Goal: Check status: Check status

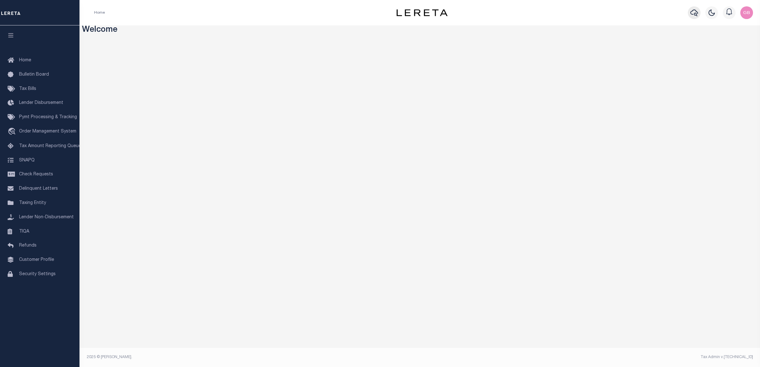
click at [696, 15] on icon "button" at bounding box center [695, 13] width 8 height 8
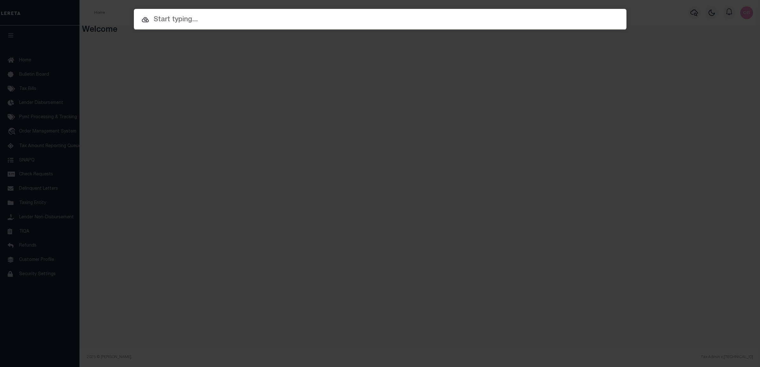
click at [344, 9] on div at bounding box center [380, 19] width 493 height 20
click at [346, 19] on input "text" at bounding box center [380, 19] width 493 height 11
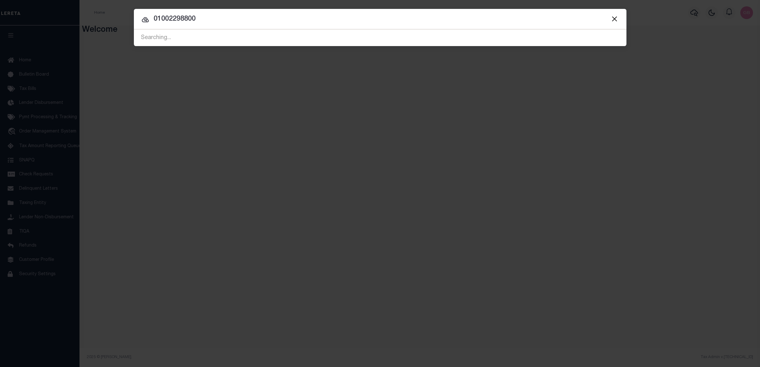
type input "01002298800"
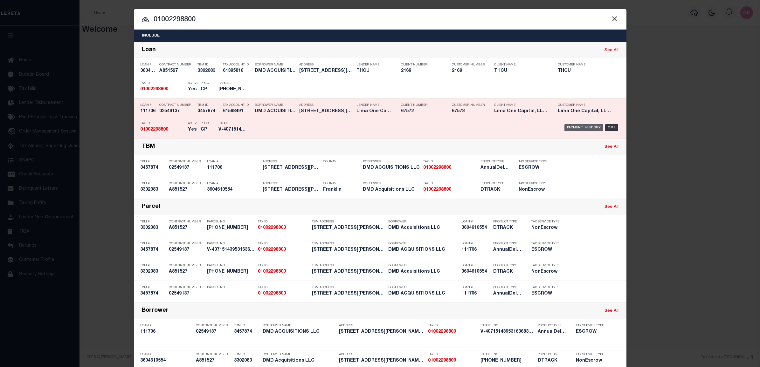
click at [581, 128] on div "Payment History" at bounding box center [584, 127] width 39 height 7
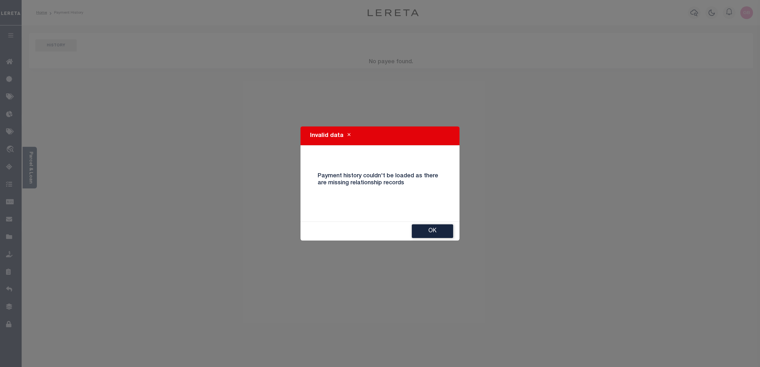
click at [734, 181] on div "Invalid data Payment history couldn't be loaded as there are missing relationsh…" at bounding box center [380, 183] width 760 height 367
